Goal: Check status: Check status

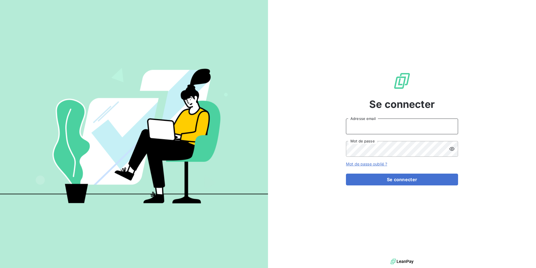
click at [429, 124] on input "Adresse email" at bounding box center [402, 126] width 112 height 16
type input "[EMAIL_ADDRESS][PERSON_NAME][DOMAIN_NAME]"
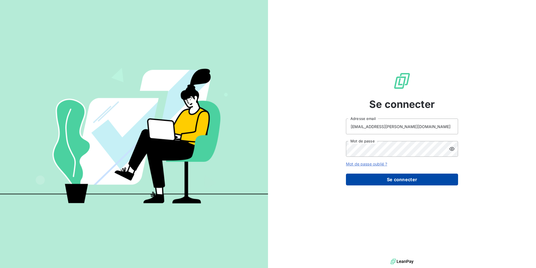
click at [405, 179] on button "Se connecter" at bounding box center [402, 179] width 112 height 12
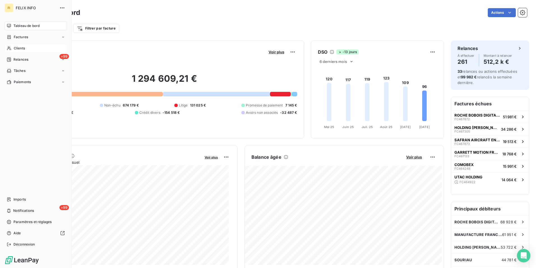
click at [12, 45] on div "Clients" at bounding box center [35, 48] width 63 height 9
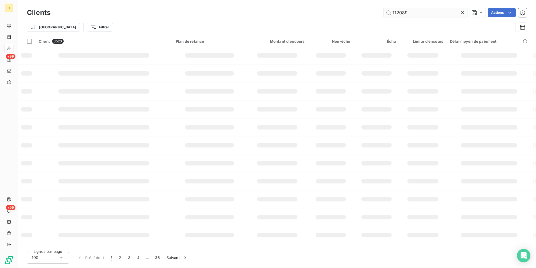
type input "112089"
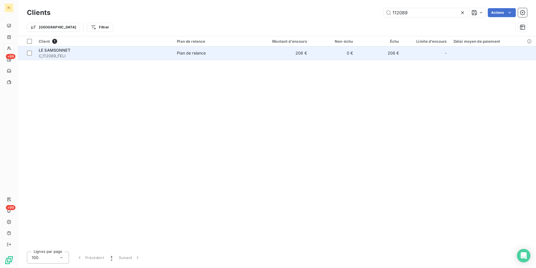
click at [324, 52] on td "0 €" at bounding box center [333, 52] width 46 height 13
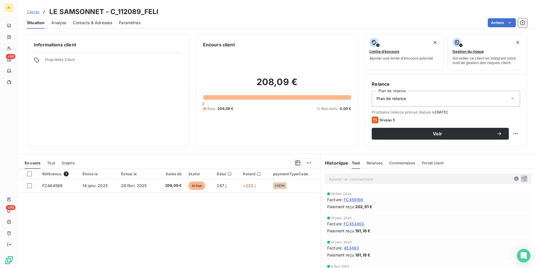
click at [104, 22] on span "Contacts & Adresses" at bounding box center [92, 23] width 39 height 6
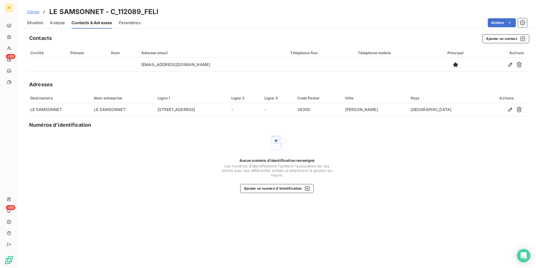
click at [39, 22] on span "Situation" at bounding box center [35, 23] width 16 height 6
